Goal: Information Seeking & Learning: Learn about a topic

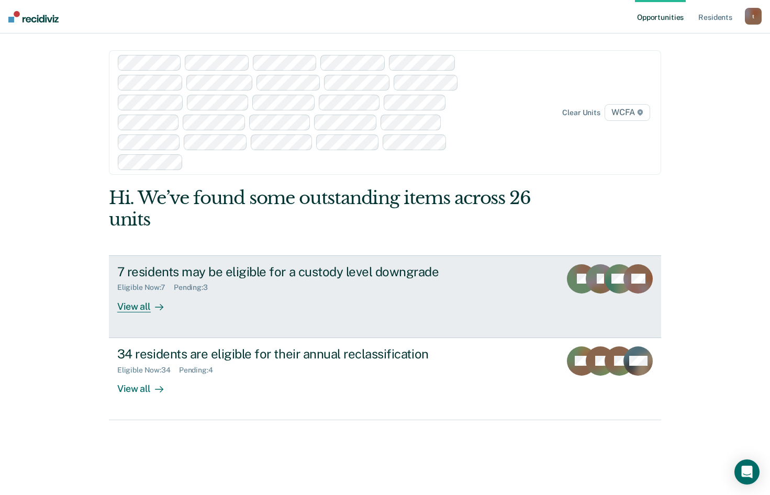
click at [130, 307] on div "View all" at bounding box center [146, 302] width 59 height 20
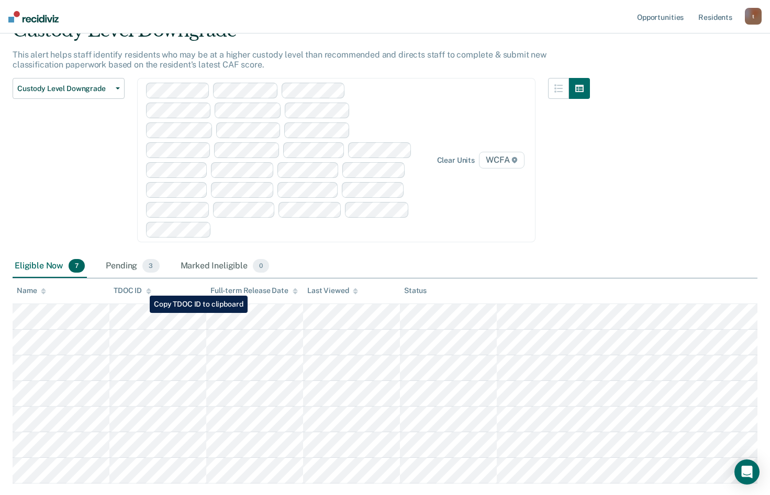
scroll to position [96, 0]
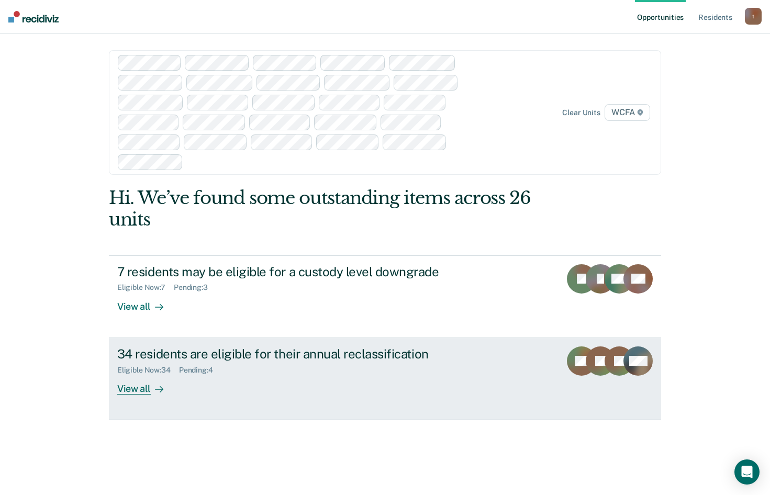
click at [139, 392] on div "View all" at bounding box center [146, 384] width 59 height 20
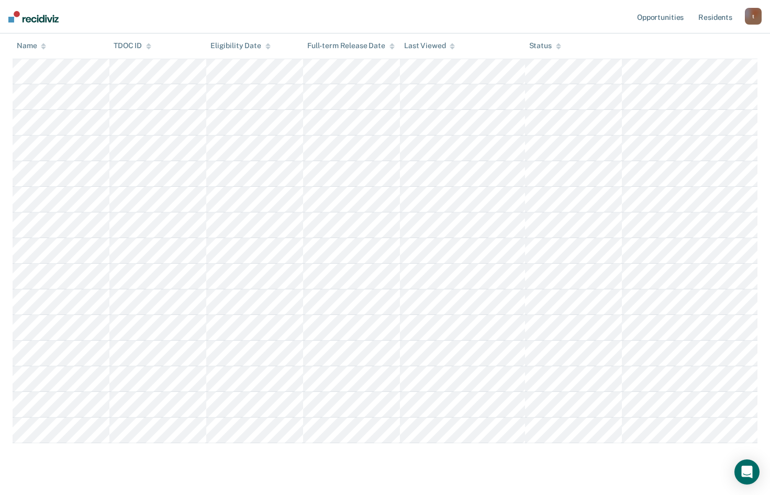
scroll to position [788, 0]
